Goal: Information Seeking & Learning: Learn about a topic

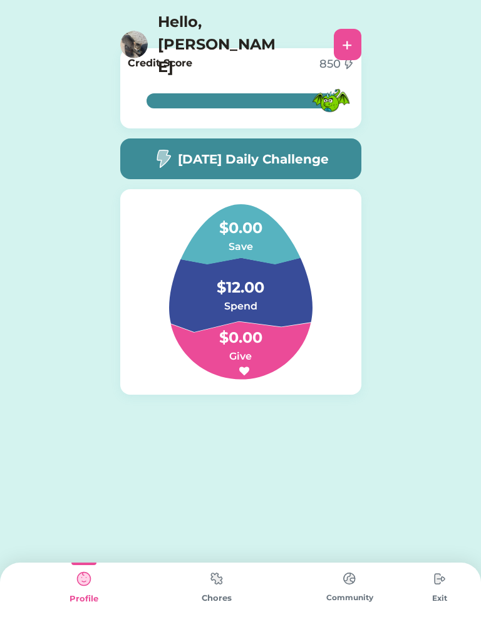
click at [320, 147] on div "[DATE] Daily Challenge" at bounding box center [240, 158] width 241 height 41
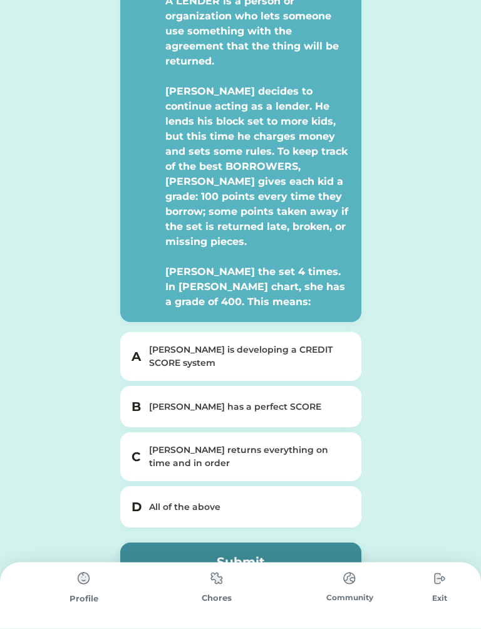
scroll to position [107, 0]
click at [310, 364] on div "A [PERSON_NAME] is developing a CREDIT SCORE system" at bounding box center [240, 356] width 241 height 49
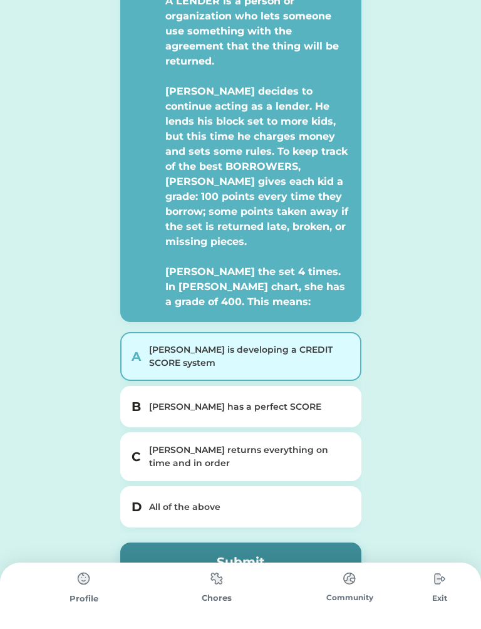
click at [309, 400] on div "[PERSON_NAME] has a perfect SCORE" at bounding box center [248, 406] width 199 height 13
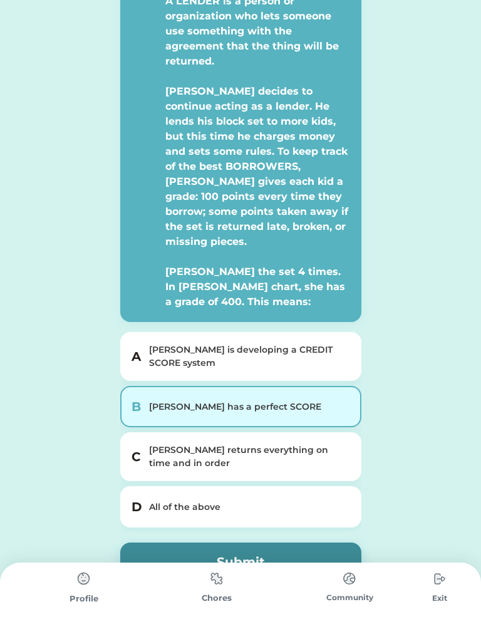
click at [315, 543] on button "Submit" at bounding box center [240, 562] width 241 height 39
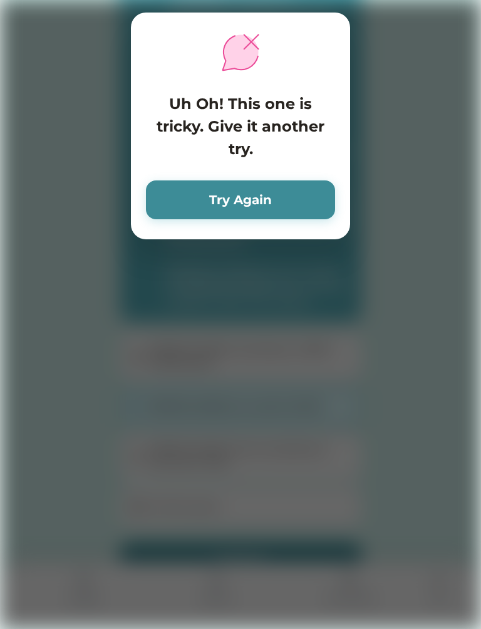
click at [325, 206] on button "Try Again" at bounding box center [240, 199] width 189 height 39
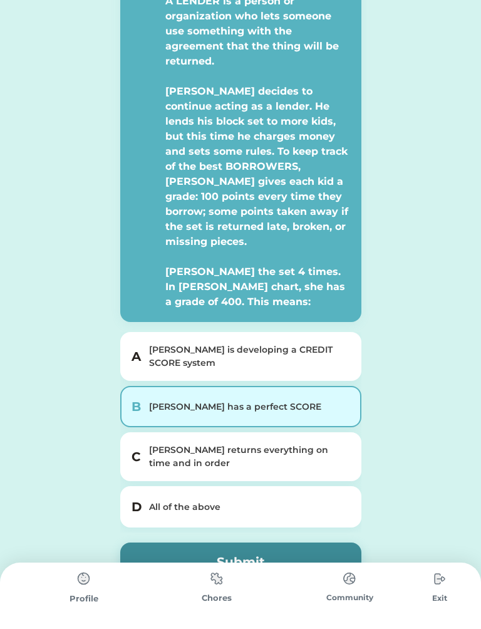
click at [293, 501] on div "All of the above" at bounding box center [248, 507] width 199 height 13
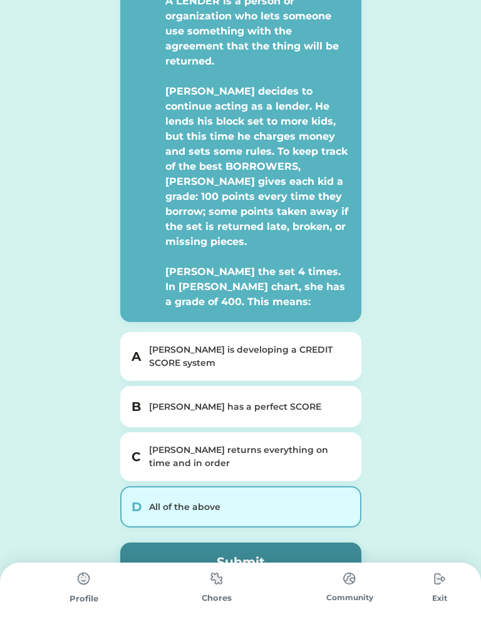
click at [303, 543] on button "Submit" at bounding box center [240, 562] width 241 height 39
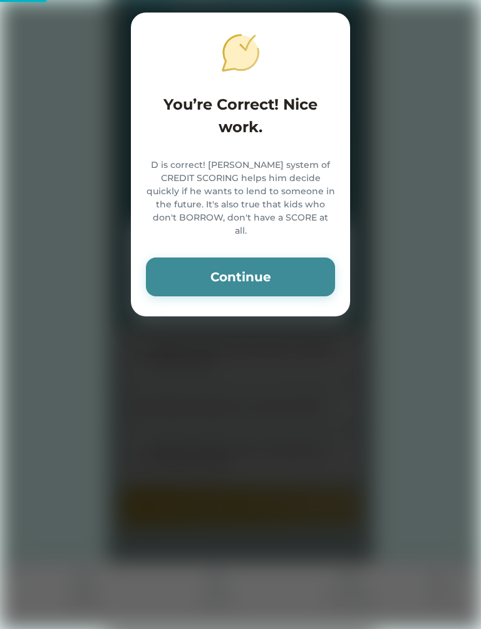
click at [304, 258] on button "Continue" at bounding box center [240, 277] width 189 height 39
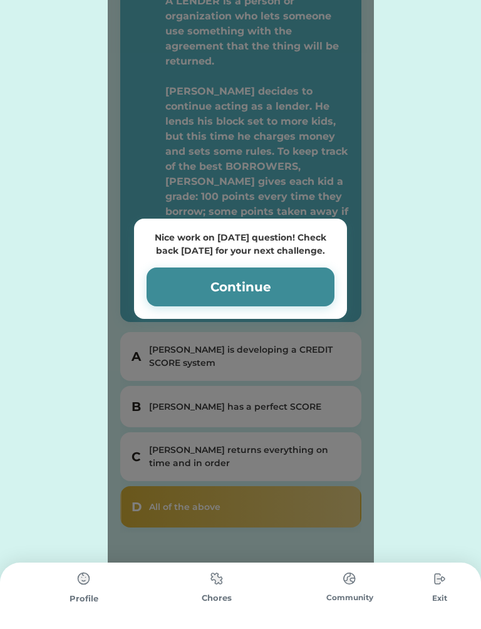
click at [302, 268] on button "Continue" at bounding box center [241, 287] width 188 height 39
